Goal: Information Seeking & Learning: Learn about a topic

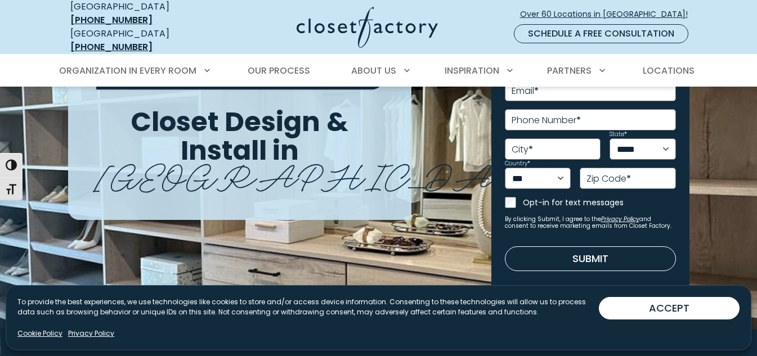
scroll to position [169, 0]
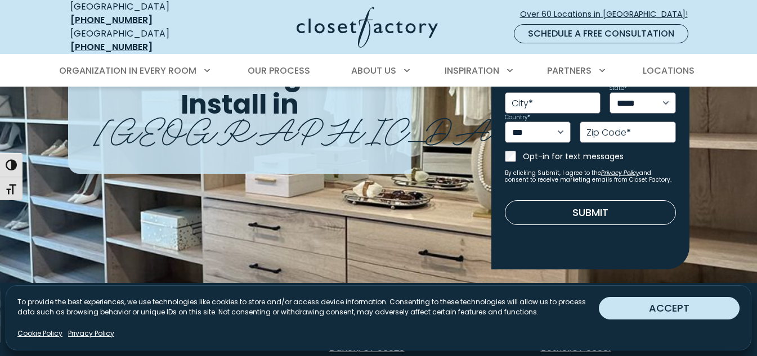
click at [678, 312] on button "ACCEPT" at bounding box center [669, 308] width 141 height 23
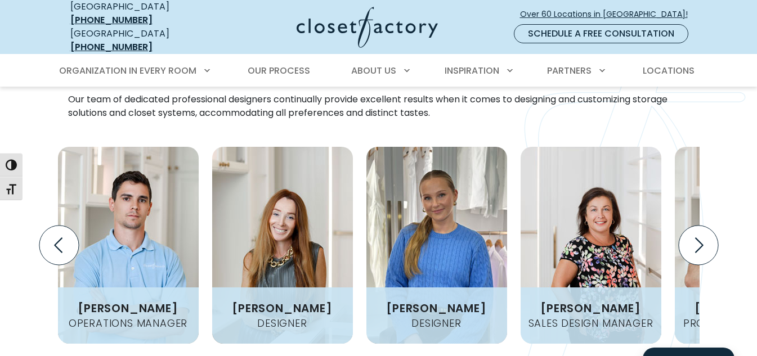
scroll to position [1463, 0]
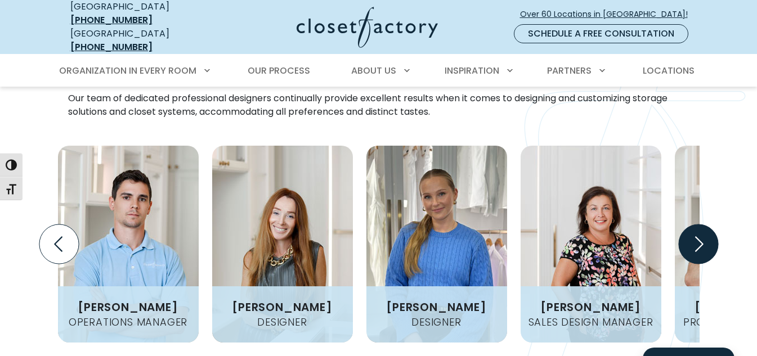
click at [696, 236] on icon "Next slide" at bounding box center [699, 243] width 8 height 15
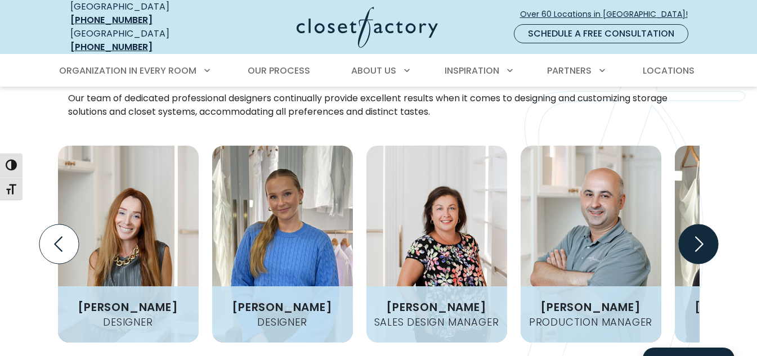
click at [696, 236] on icon "Next slide" at bounding box center [699, 243] width 8 height 15
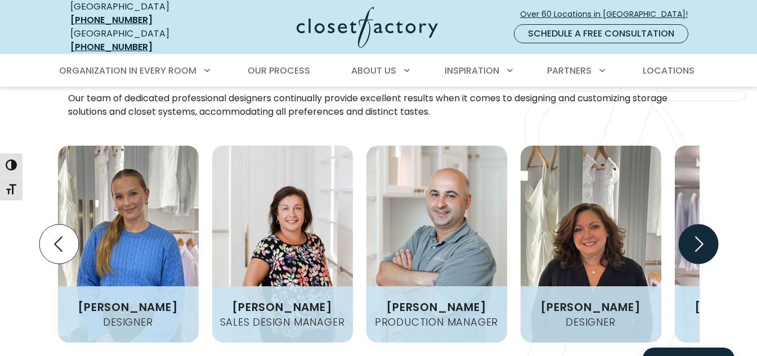
click at [696, 236] on icon "Next slide" at bounding box center [699, 243] width 8 height 15
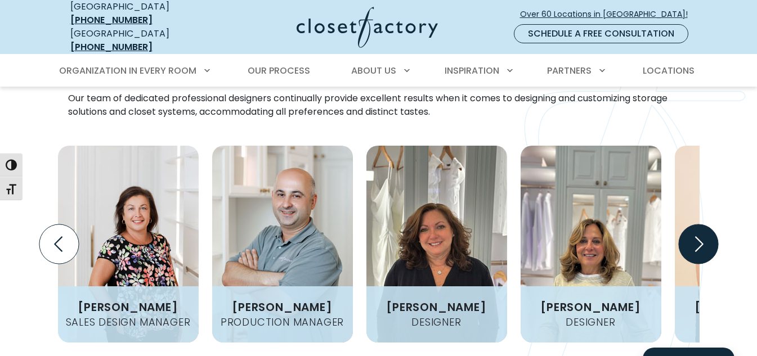
click at [696, 236] on icon "Next slide" at bounding box center [699, 243] width 8 height 15
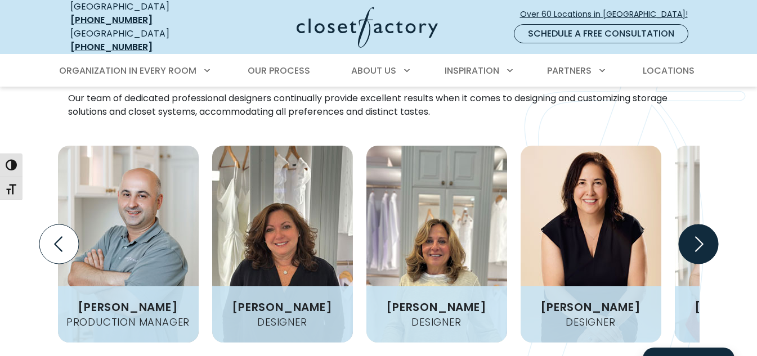
click at [696, 236] on icon "Next slide" at bounding box center [699, 243] width 8 height 15
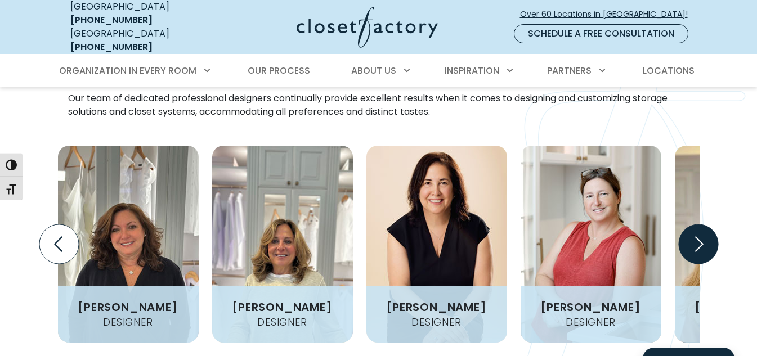
click at [696, 236] on icon "Next slide" at bounding box center [699, 243] width 8 height 15
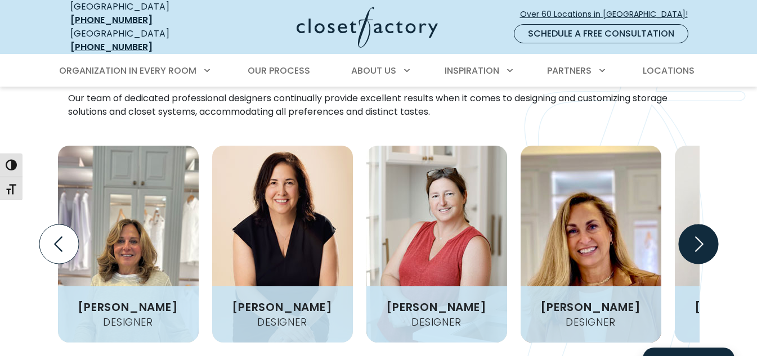
click at [696, 236] on icon "Next slide" at bounding box center [699, 243] width 8 height 15
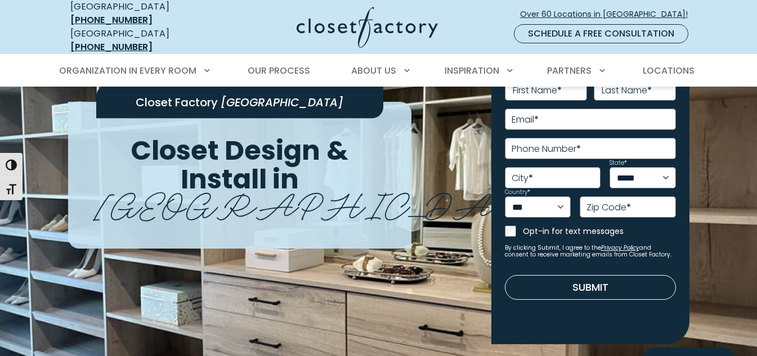
scroll to position [0, 0]
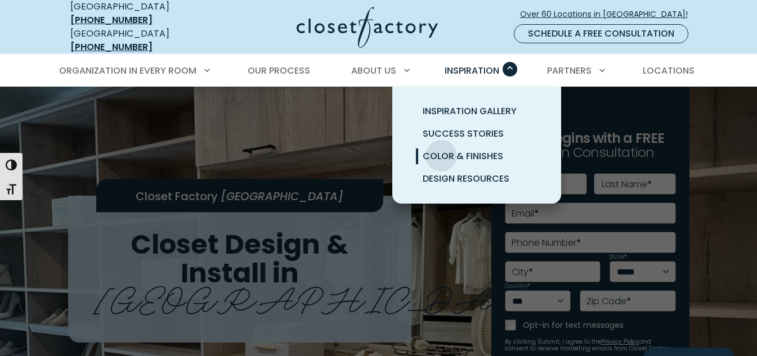
click at [441, 150] on span "Color & Finishes" at bounding box center [463, 156] width 80 height 13
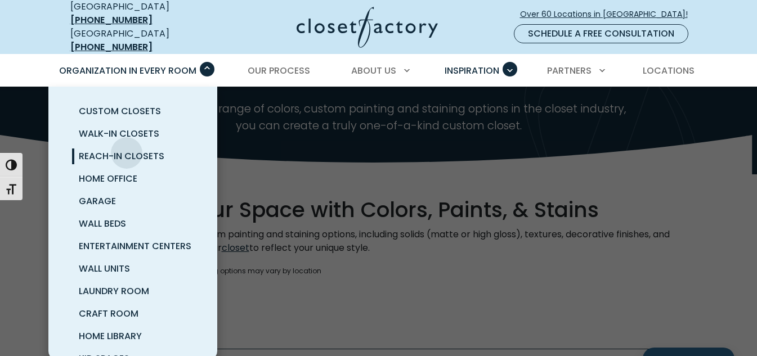
click at [127, 150] on span "Reach-In Closets" at bounding box center [122, 156] width 86 height 13
